Goal: Task Accomplishment & Management: Complete application form

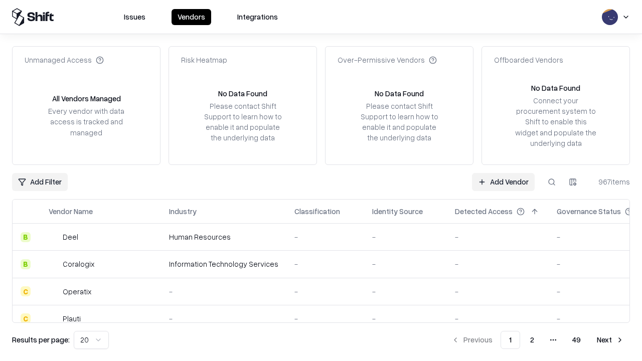
click at [503, 182] on link "Add Vendor" at bounding box center [503, 182] width 63 height 18
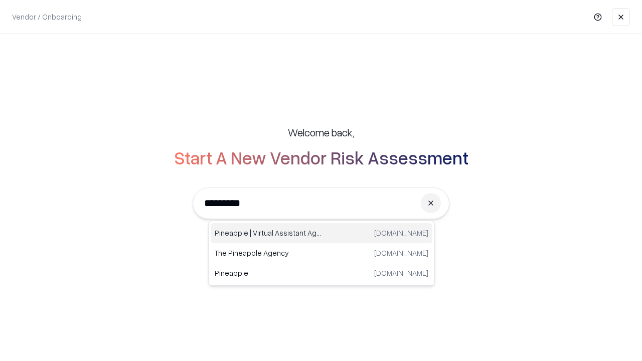
click at [322, 233] on div "Pineapple | Virtual Assistant Agency [DOMAIN_NAME]" at bounding box center [322, 233] width 222 height 20
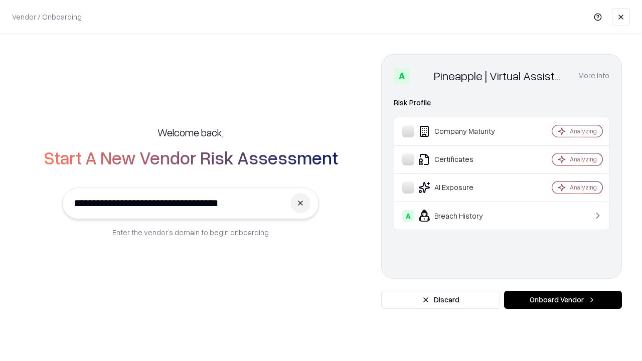
type input "**********"
click at [563, 300] on button "Onboard Vendor" at bounding box center [563, 300] width 118 height 18
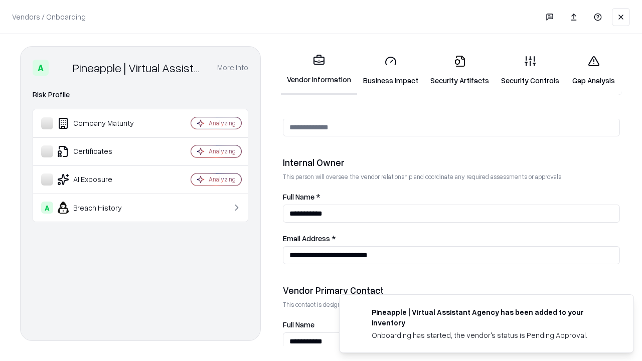
scroll to position [520, 0]
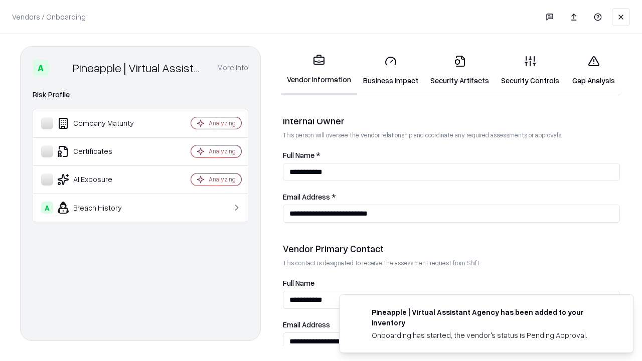
click at [460, 70] on link "Security Artifacts" at bounding box center [460, 70] width 71 height 47
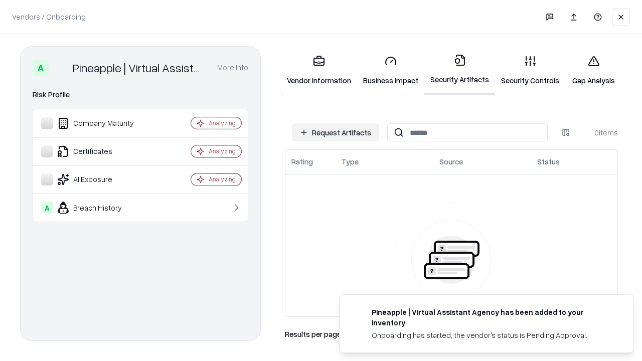
click at [336, 132] on button "Request Artifacts" at bounding box center [335, 132] width 87 height 18
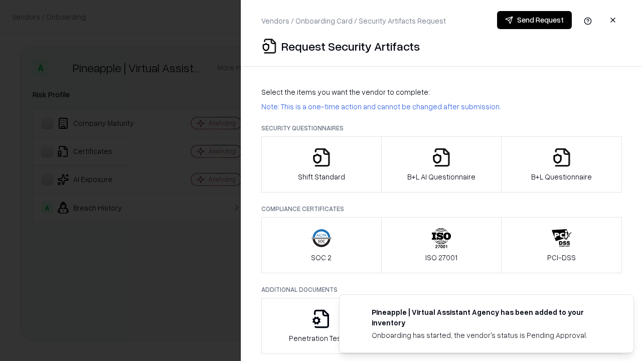
click at [562, 165] on icon "button" at bounding box center [562, 158] width 20 height 20
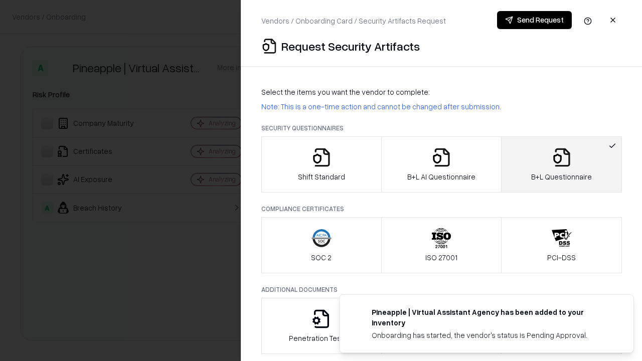
click at [441, 165] on icon "button" at bounding box center [442, 158] width 20 height 20
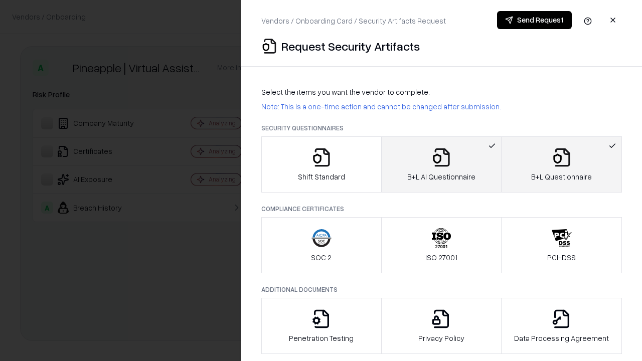
click at [534, 20] on button "Send Request" at bounding box center [534, 20] width 75 height 18
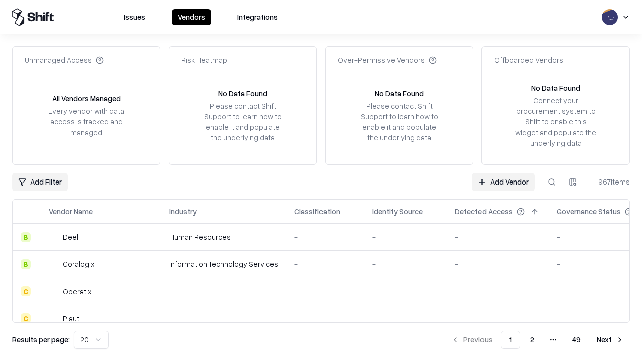
click at [503, 182] on link "Add Vendor" at bounding box center [503, 182] width 63 height 18
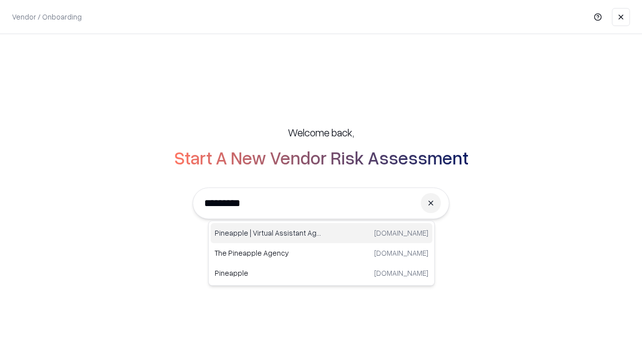
click at [322, 233] on div "Pineapple | Virtual Assistant Agency [DOMAIN_NAME]" at bounding box center [322, 233] width 222 height 20
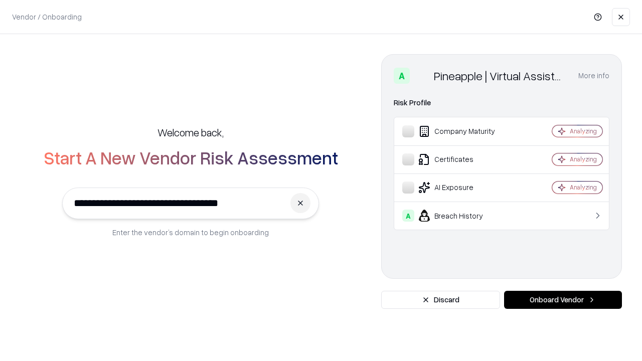
type input "**********"
click at [563, 300] on button "Onboard Vendor" at bounding box center [563, 300] width 118 height 18
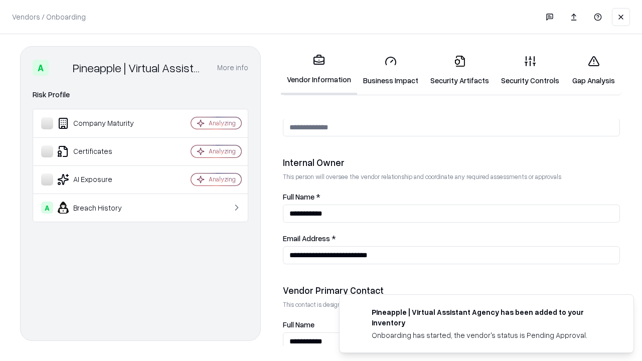
scroll to position [520, 0]
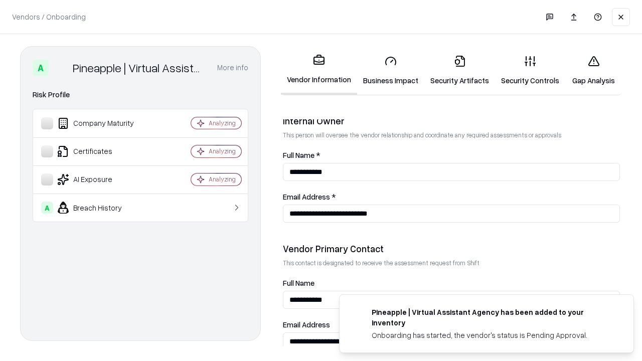
click at [594, 70] on link "Gap Analysis" at bounding box center [594, 70] width 57 height 47
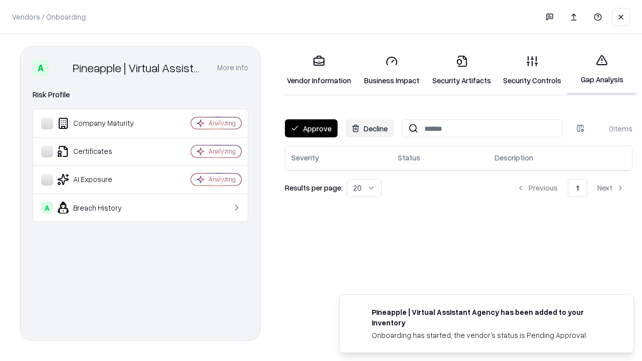
click at [311, 128] on button "Approve" at bounding box center [311, 128] width 53 height 18
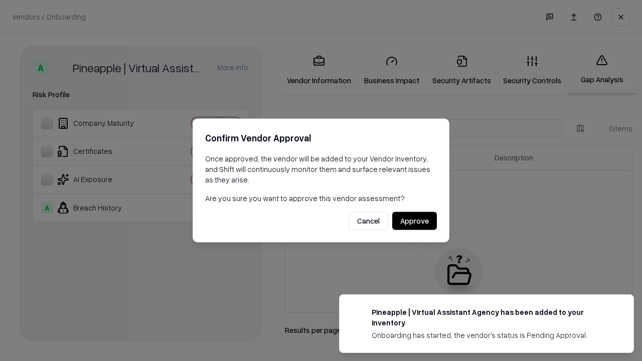
click at [415, 221] on button "Approve" at bounding box center [414, 221] width 45 height 18
